Goal: Navigation & Orientation: Find specific page/section

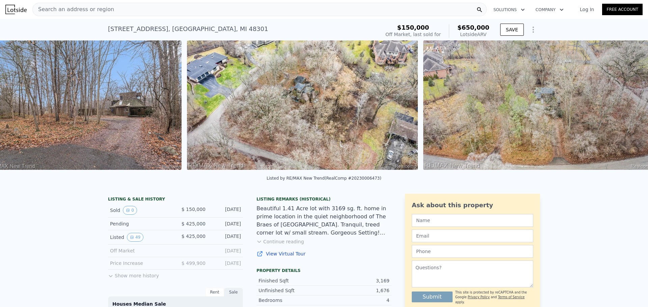
scroll to position [0, 723]
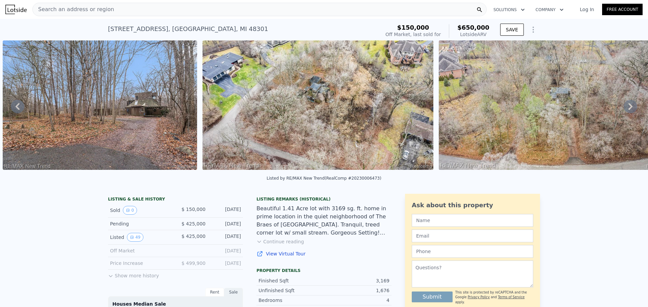
click at [283, 91] on img at bounding box center [317, 105] width 231 height 130
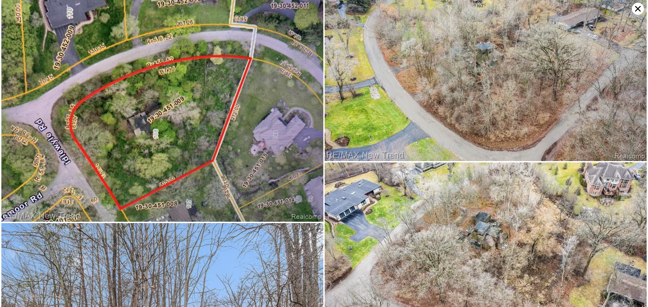
scroll to position [0, 0]
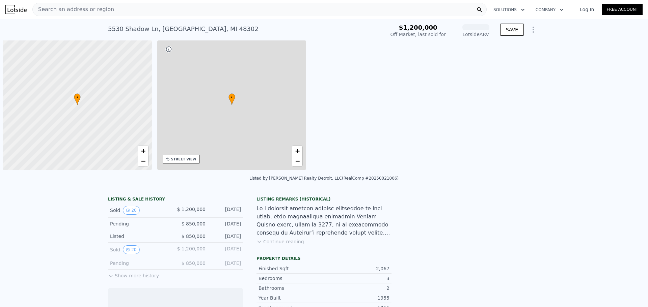
scroll to position [0, 3]
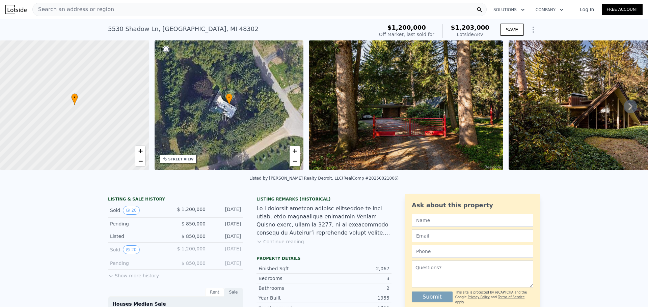
click at [409, 90] on img at bounding box center [406, 105] width 194 height 130
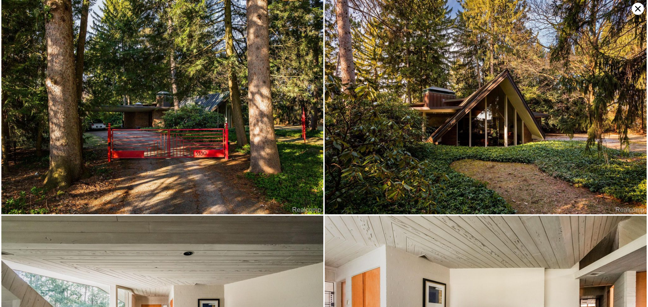
click at [635, 9] on icon at bounding box center [638, 9] width 12 height 12
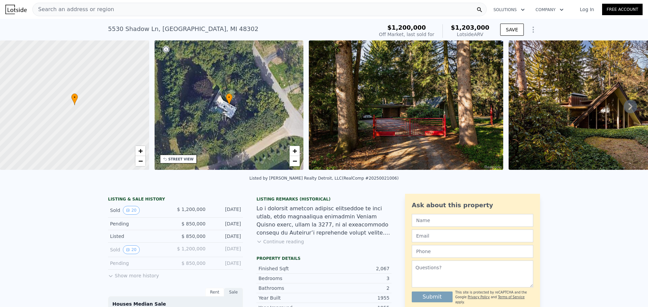
click at [75, 104] on icon at bounding box center [75, 99] width 6 height 11
click at [140, 151] on span "+" at bounding box center [140, 151] width 4 height 8
click at [141, 151] on span "+" at bounding box center [140, 151] width 4 height 8
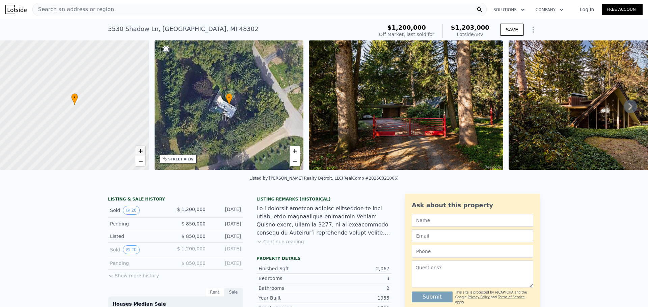
click at [141, 151] on span "+" at bounding box center [140, 151] width 4 height 8
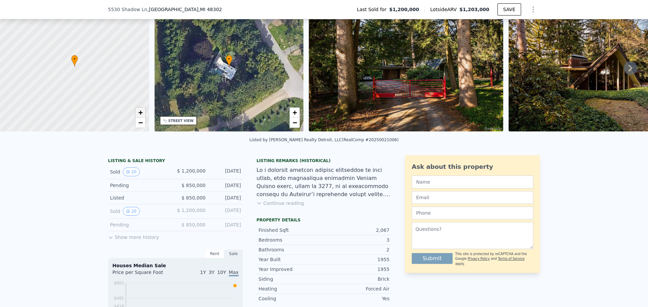
scroll to position [2, 0]
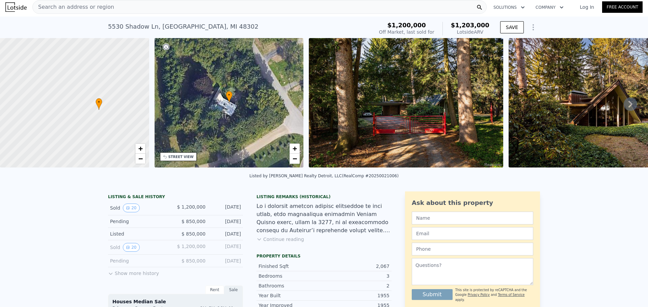
drag, startPoint x: 92, startPoint y: 117, endPoint x: 111, endPoint y: 124, distance: 20.3
click at [111, 124] on div at bounding box center [74, 103] width 179 height 156
click at [141, 152] on span "+" at bounding box center [140, 148] width 4 height 8
drag, startPoint x: 107, startPoint y: 100, endPoint x: 93, endPoint y: 114, distance: 20.0
click at [92, 114] on div at bounding box center [74, 103] width 179 height 156
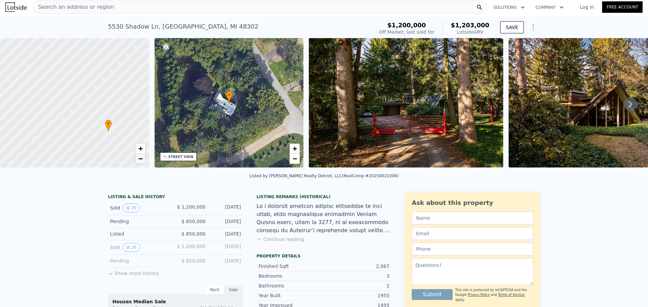
click at [139, 163] on link "−" at bounding box center [140, 159] width 10 height 10
drag, startPoint x: 95, startPoint y: 132, endPoint x: 100, endPoint y: 120, distance: 13.0
click at [100, 120] on div at bounding box center [74, 103] width 179 height 156
drag, startPoint x: 81, startPoint y: 81, endPoint x: 67, endPoint y: 102, distance: 25.0
click at [76, 141] on div at bounding box center [74, 103] width 179 height 156
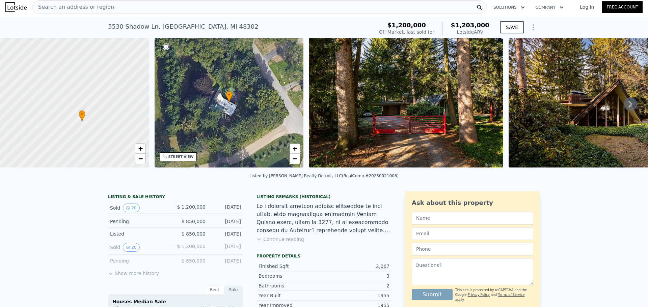
drag, startPoint x: 102, startPoint y: 123, endPoint x: 88, endPoint y: 95, distance: 31.7
click at [88, 95] on div at bounding box center [74, 103] width 179 height 156
click at [137, 148] on link "+" at bounding box center [140, 149] width 10 height 10
drag, startPoint x: 105, startPoint y: 99, endPoint x: 65, endPoint y: 77, distance: 45.0
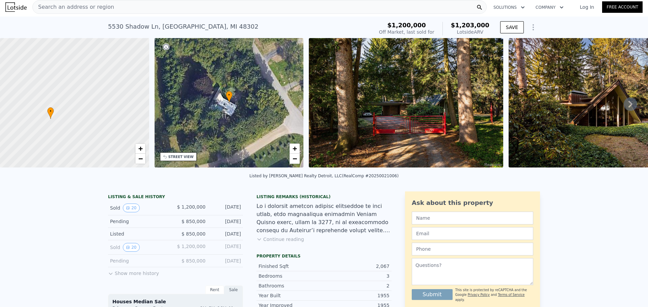
click at [65, 77] on div at bounding box center [61, 98] width 179 height 156
drag, startPoint x: 109, startPoint y: 115, endPoint x: 160, endPoint y: 103, distance: 52.4
click at [160, 104] on div "• + − • + − STREET VIEW Loading... SATELLITE VIEW" at bounding box center [324, 104] width 648 height 132
click at [624, 106] on icon at bounding box center [629, 104] width 13 height 13
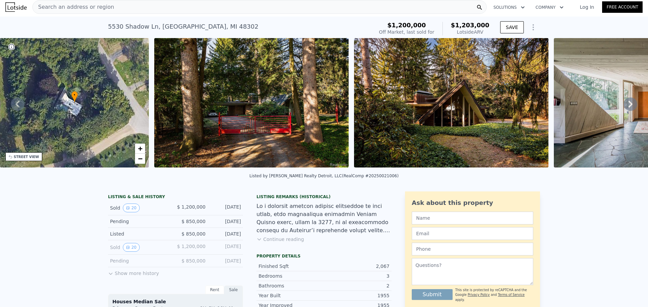
click at [624, 106] on icon at bounding box center [629, 104] width 13 height 13
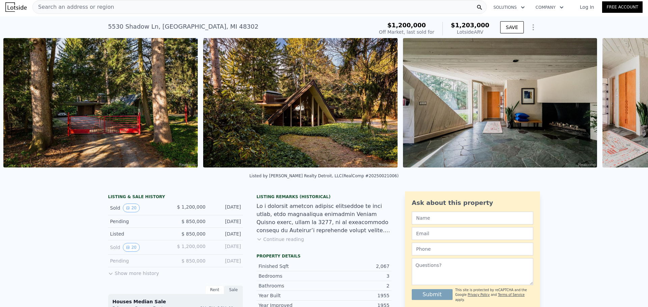
scroll to position [0, 309]
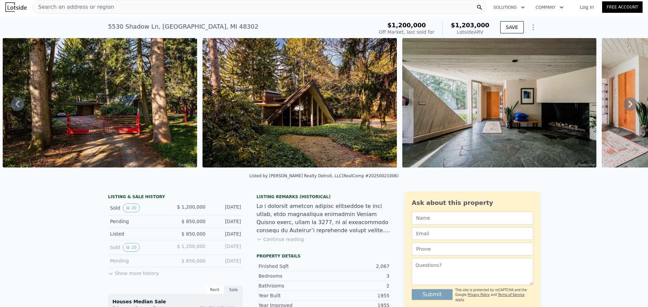
click at [311, 108] on img at bounding box center [299, 103] width 194 height 130
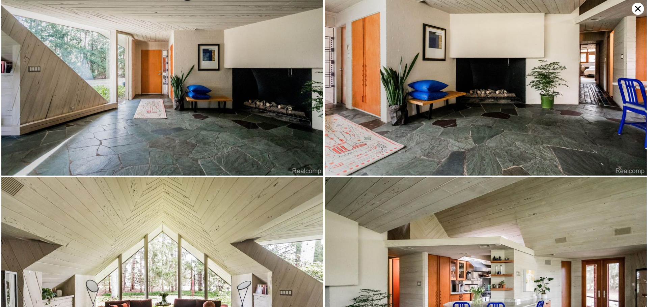
scroll to position [214, 0]
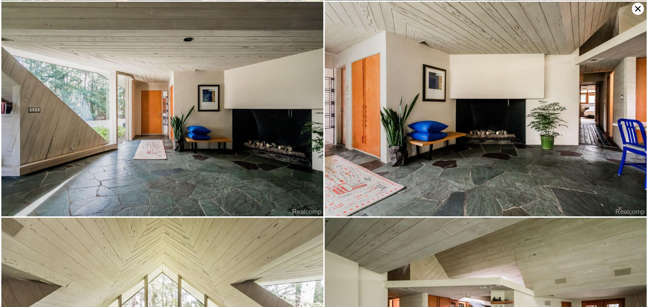
drag, startPoint x: 283, startPoint y: 204, endPoint x: 281, endPoint y: 199, distance: 5.6
